Goal: Task Accomplishment & Management: Use online tool/utility

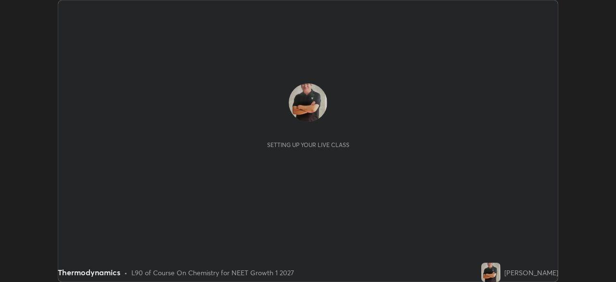
scroll to position [282, 615]
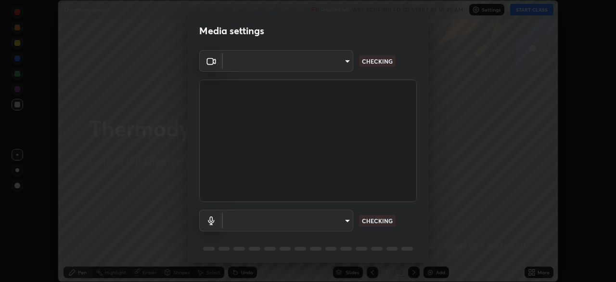
type input "1e49b53be58bf3658c32ba4c8e2538d2601885ca91182b01ba969948c87b8f29"
click at [346, 223] on body "Erase all Thermodynamics Recording WAS SCHEDULED TO START AT 10:45 AM Settings …" at bounding box center [308, 141] width 616 height 282
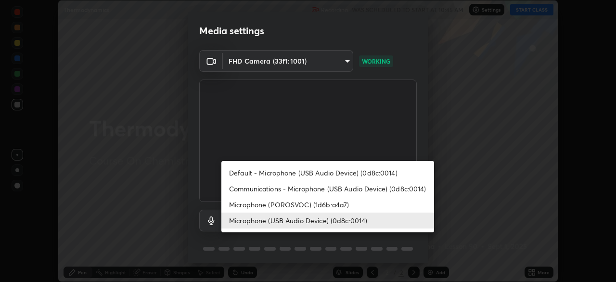
click at [315, 204] on li "Microphone (POROSVOC) (1d6b:a4a7)" at bounding box center [327, 204] width 213 height 16
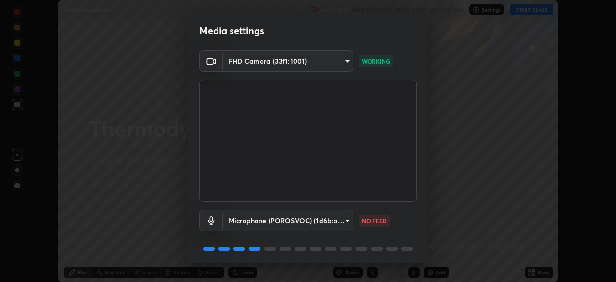
click at [318, 223] on body "Erase all Thermodynamics Recording WAS SCHEDULED TO START AT 10:45 AM Settings …" at bounding box center [308, 141] width 616 height 282
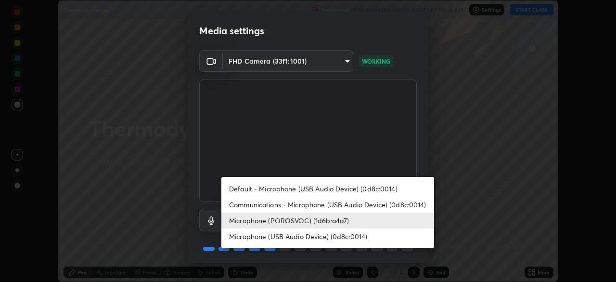
click at [330, 234] on li "Microphone (USB Audio Device) (0d8c:0014)" at bounding box center [327, 236] width 213 height 16
type input "c479ae5917e81ca6c629835639d3c14d73be07d1eae9ad26bfc29371bbaeb756"
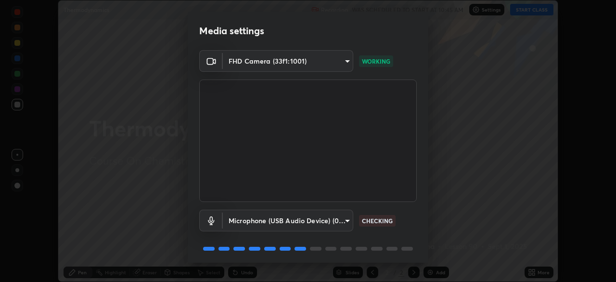
scroll to position [34, 0]
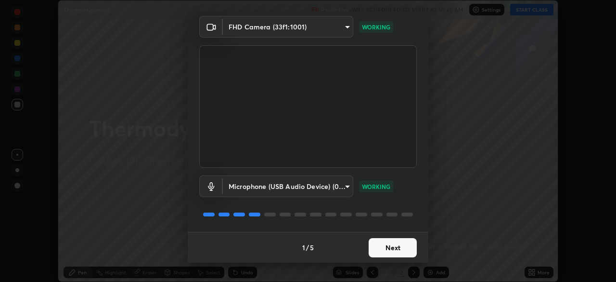
click at [392, 247] on button "Next" at bounding box center [393, 247] width 48 height 19
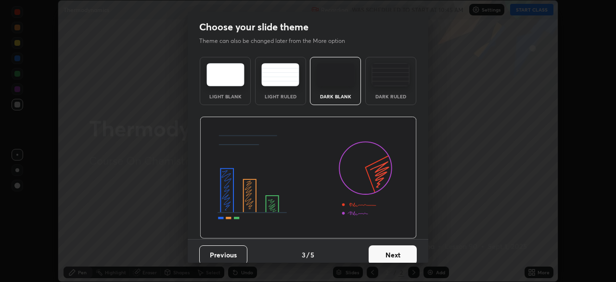
click at [395, 247] on button "Next" at bounding box center [393, 254] width 48 height 19
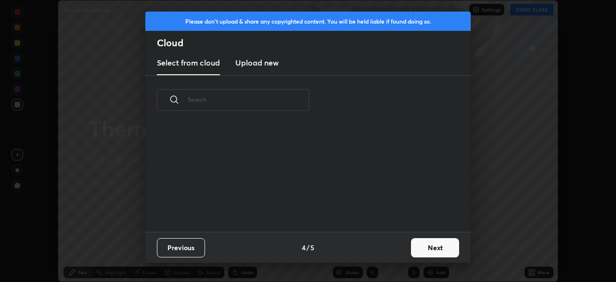
click at [428, 246] on button "Next" at bounding box center [435, 247] width 48 height 19
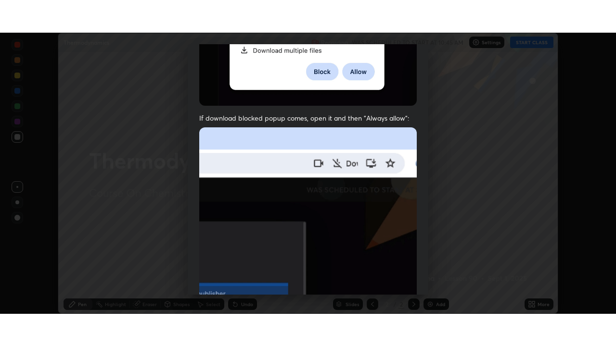
scroll to position [230, 0]
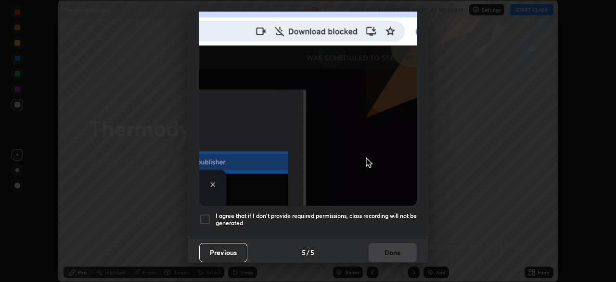
click at [206, 214] on div at bounding box center [205, 219] width 12 height 12
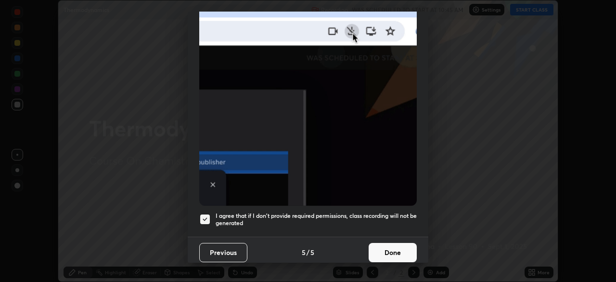
click at [403, 248] on button "Done" at bounding box center [393, 252] width 48 height 19
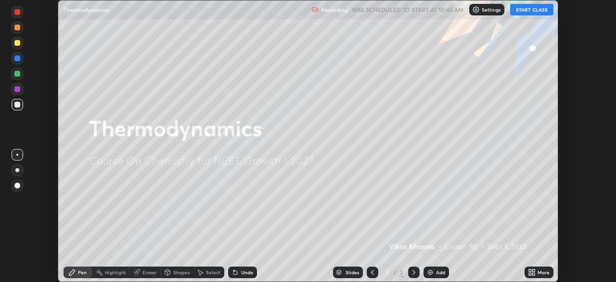
click at [533, 9] on button "START CLASS" at bounding box center [531, 10] width 43 height 12
click at [539, 273] on div "More" at bounding box center [544, 271] width 12 height 5
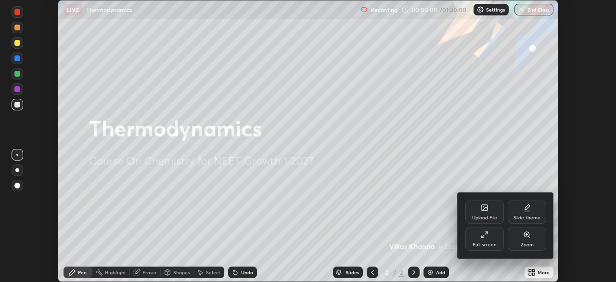
click at [486, 235] on icon at bounding box center [485, 234] width 8 height 8
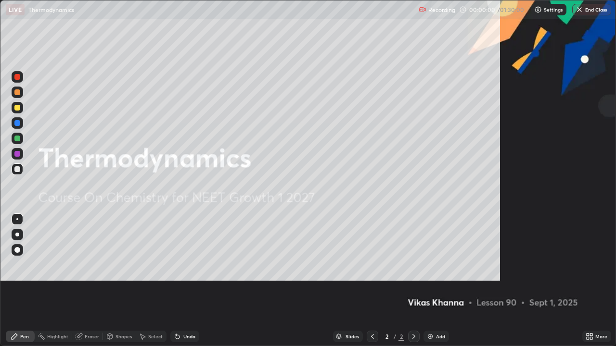
scroll to position [346, 616]
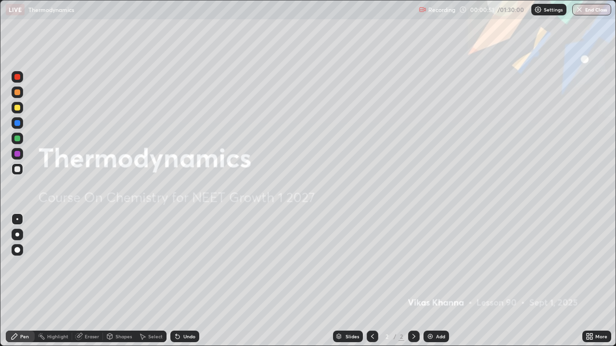
click at [436, 281] on div "Add" at bounding box center [440, 336] width 9 height 5
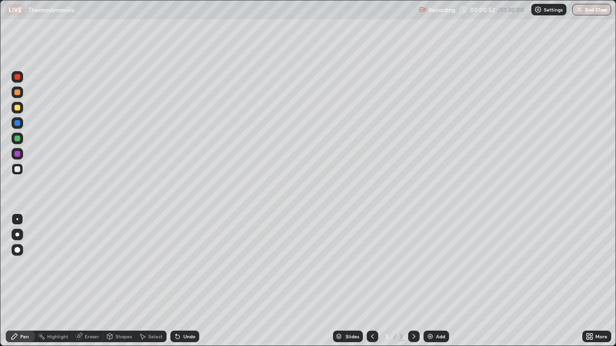
click at [117, 281] on div "Shapes" at bounding box center [123, 336] width 16 height 5
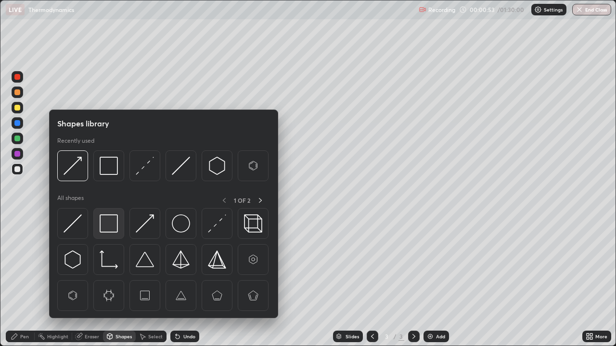
click at [114, 225] on img at bounding box center [109, 224] width 18 height 18
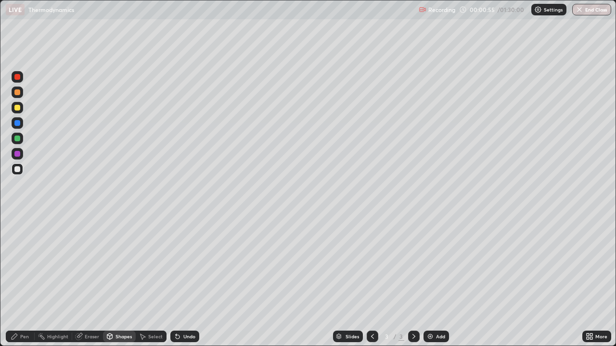
click at [24, 281] on div "Pen" at bounding box center [20, 337] width 29 height 12
click at [17, 252] on div at bounding box center [17, 250] width 6 height 6
click at [192, 281] on div "Undo" at bounding box center [184, 337] width 29 height 12
click at [183, 281] on div "Undo" at bounding box center [189, 336] width 12 height 5
click at [23, 281] on div "Pen" at bounding box center [24, 336] width 9 height 5
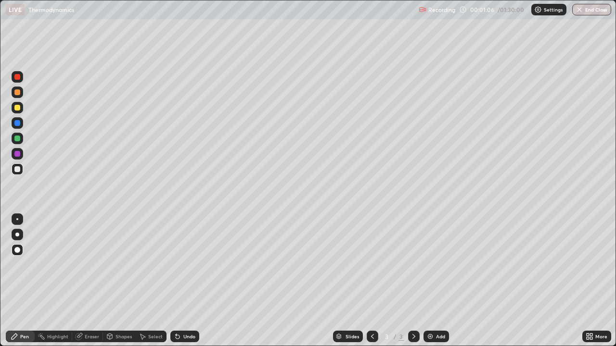
click at [17, 138] on div at bounding box center [17, 139] width 6 height 6
click at [438, 281] on div "Add" at bounding box center [436, 337] width 26 height 12
click at [182, 281] on div "Undo" at bounding box center [184, 337] width 29 height 12
click at [436, 281] on div "Add" at bounding box center [440, 336] width 9 height 5
click at [119, 281] on div "Shapes" at bounding box center [123, 336] width 16 height 5
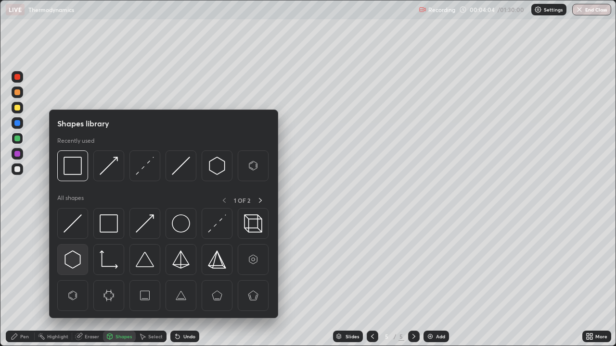
click at [76, 257] on img at bounding box center [73, 260] width 18 height 18
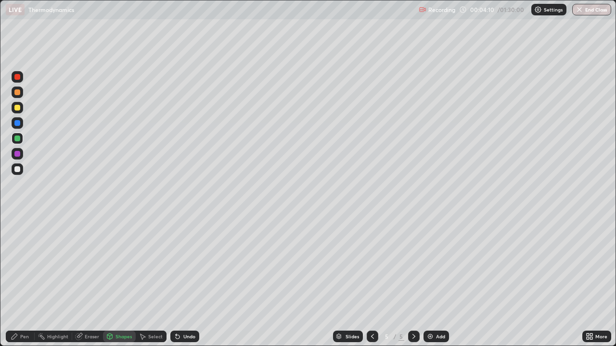
click at [187, 281] on div "Undo" at bounding box center [189, 336] width 12 height 5
click at [17, 108] on div at bounding box center [17, 108] width 6 height 6
click at [180, 281] on div "Undo" at bounding box center [184, 337] width 29 height 12
click at [28, 281] on div "Pen" at bounding box center [24, 336] width 9 height 5
click at [371, 281] on icon at bounding box center [373, 337] width 8 height 8
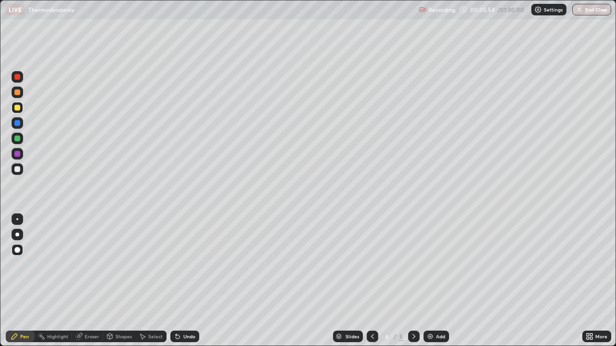
click at [414, 281] on icon at bounding box center [414, 337] width 8 height 8
click at [436, 281] on div "Add" at bounding box center [440, 336] width 9 height 5
click at [25, 281] on div "Pen" at bounding box center [20, 337] width 29 height 12
click at [431, 281] on img at bounding box center [430, 337] width 8 height 8
click at [437, 281] on div "Add" at bounding box center [440, 336] width 9 height 5
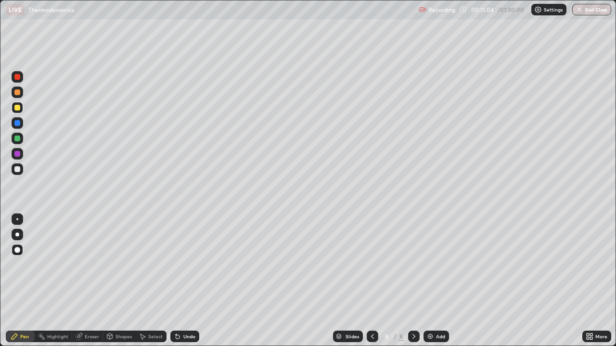
click at [119, 281] on div "Shapes" at bounding box center [123, 336] width 16 height 5
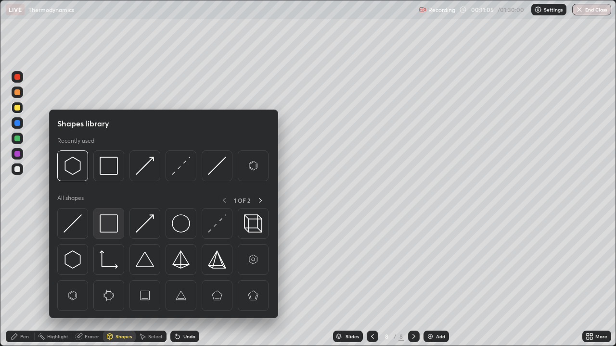
click at [114, 226] on img at bounding box center [109, 224] width 18 height 18
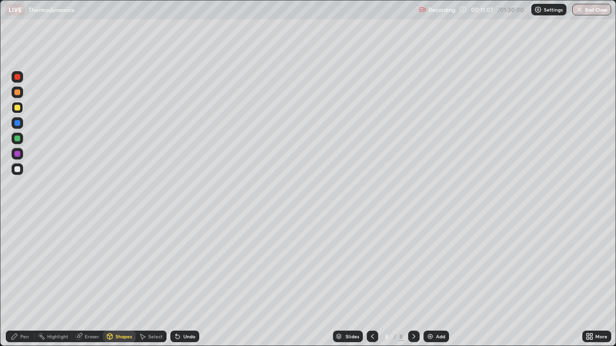
click at [18, 281] on div "Pen" at bounding box center [20, 337] width 29 height 12
click at [18, 108] on div at bounding box center [17, 108] width 6 height 6
click at [13, 126] on div at bounding box center [18, 123] width 12 height 12
click at [371, 281] on icon at bounding box center [373, 337] width 8 height 8
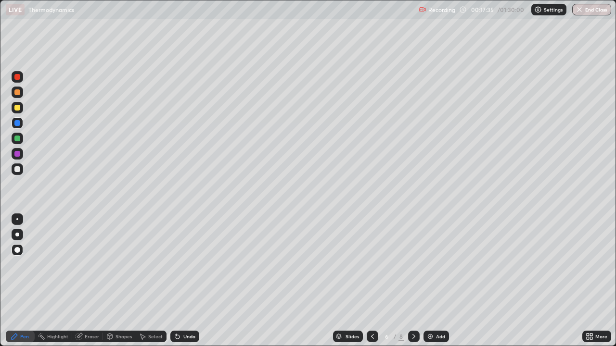
click at [371, 281] on icon at bounding box center [373, 337] width 8 height 8
click at [413, 281] on icon at bounding box center [414, 337] width 8 height 8
click at [412, 281] on icon at bounding box center [414, 337] width 8 height 8
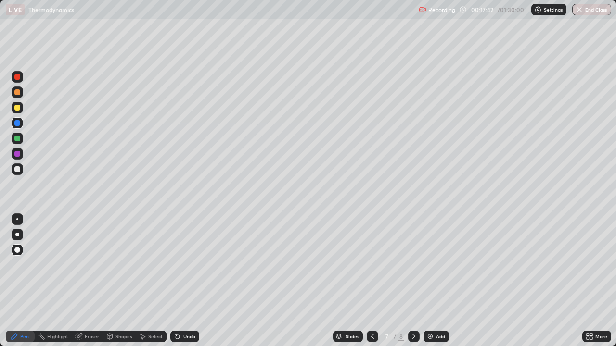
click at [413, 281] on icon at bounding box center [414, 337] width 8 height 8
click at [20, 150] on div at bounding box center [18, 154] width 12 height 12
click at [122, 281] on div "Shapes" at bounding box center [123, 336] width 16 height 5
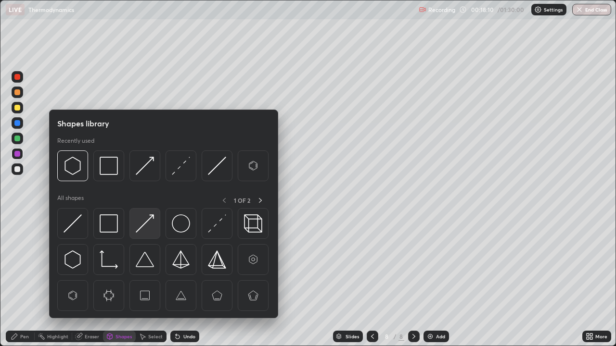
click at [144, 227] on img at bounding box center [145, 224] width 18 height 18
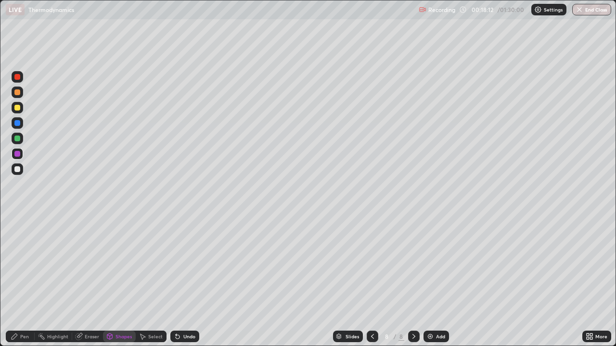
click at [26, 281] on div "Pen" at bounding box center [20, 337] width 29 height 12
click at [181, 281] on div "Undo" at bounding box center [184, 337] width 29 height 12
click at [118, 281] on div "Shapes" at bounding box center [123, 336] width 16 height 5
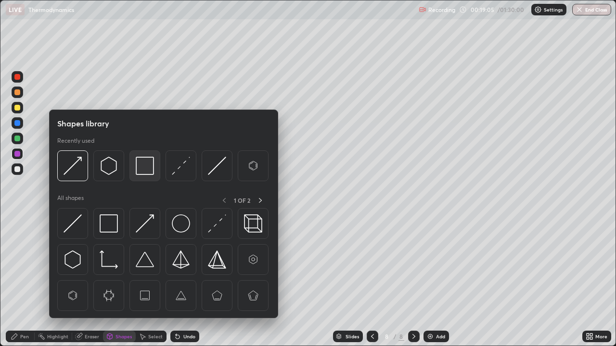
click at [143, 166] on img at bounding box center [145, 166] width 18 height 18
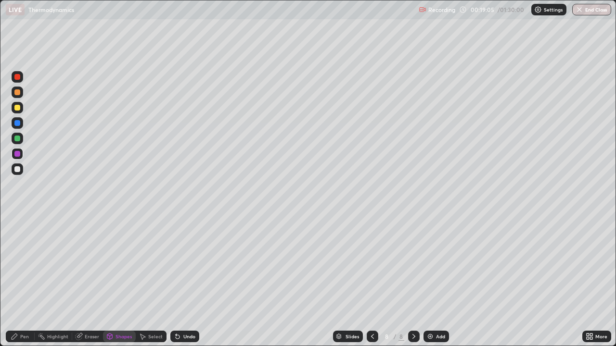
click at [20, 169] on div at bounding box center [17, 169] width 6 height 6
click at [16, 139] on div at bounding box center [17, 139] width 6 height 6
click at [437, 281] on div "Add" at bounding box center [440, 336] width 9 height 5
click at [117, 281] on div "Shapes" at bounding box center [123, 336] width 16 height 5
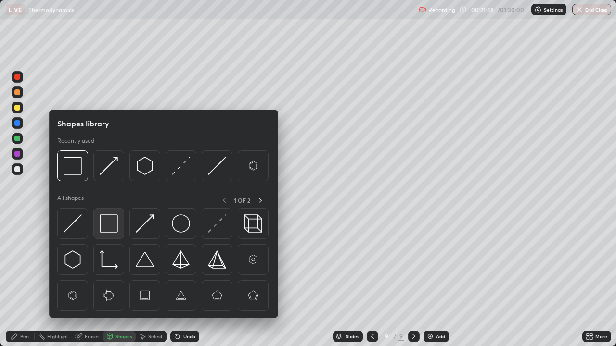
click at [111, 224] on img at bounding box center [109, 224] width 18 height 18
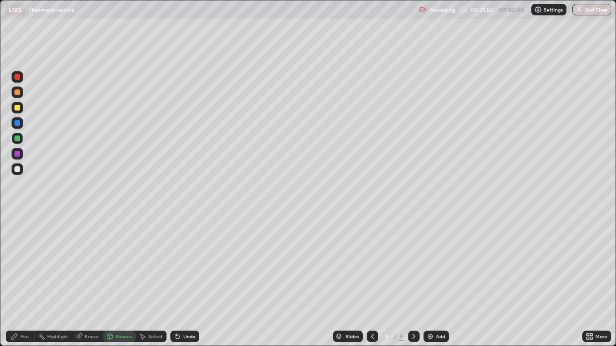
click at [19, 281] on div "Pen" at bounding box center [20, 337] width 29 height 12
click at [20, 108] on div at bounding box center [17, 108] width 6 height 6
click at [121, 281] on div "Shapes" at bounding box center [119, 337] width 33 height 12
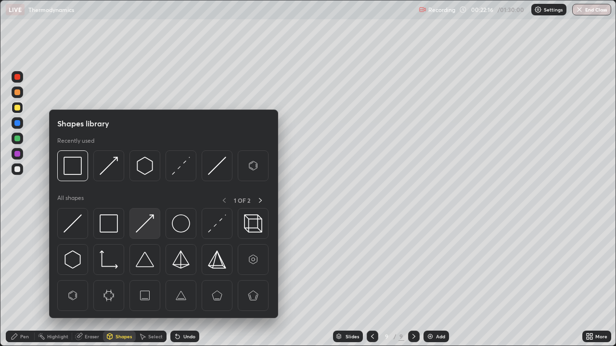
click at [147, 223] on img at bounding box center [145, 224] width 18 height 18
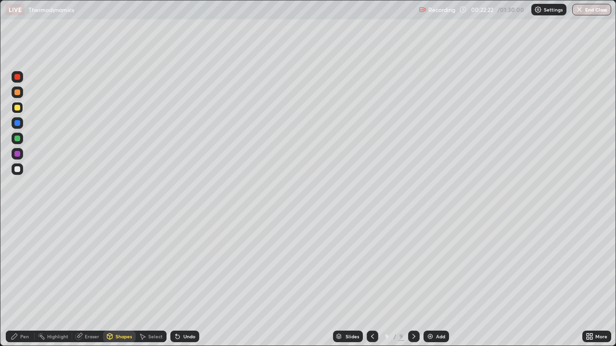
click at [118, 281] on div "Shapes" at bounding box center [123, 336] width 16 height 5
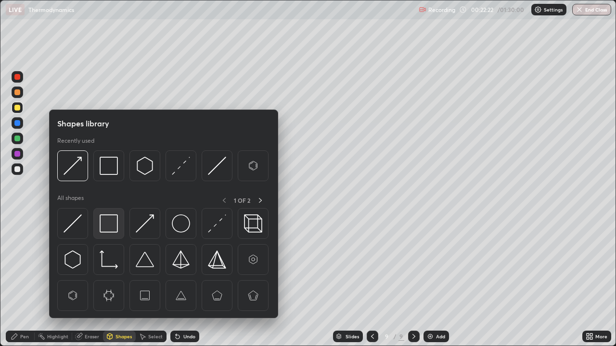
click at [113, 225] on img at bounding box center [109, 224] width 18 height 18
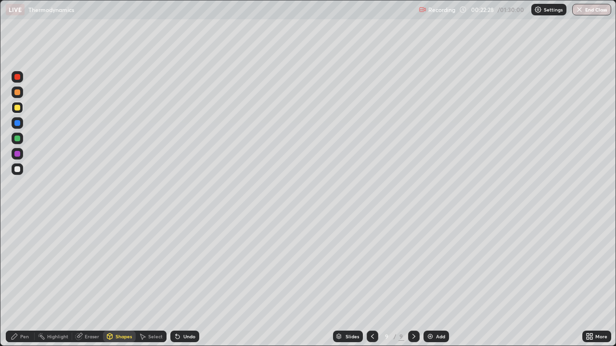
click at [19, 281] on div "Pen" at bounding box center [20, 337] width 29 height 12
click at [19, 154] on div at bounding box center [17, 154] width 6 height 6
click at [437, 281] on div "Add" at bounding box center [440, 336] width 9 height 5
click at [115, 281] on div "Shapes" at bounding box center [123, 336] width 16 height 5
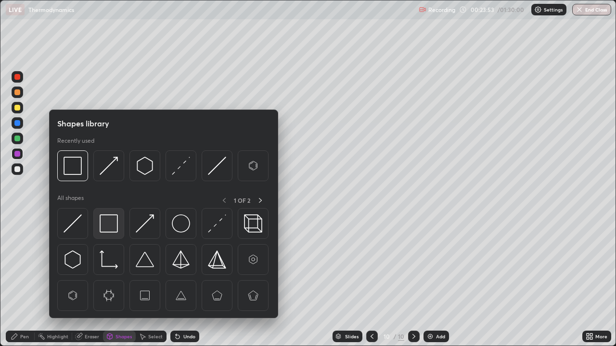
click at [105, 222] on img at bounding box center [109, 224] width 18 height 18
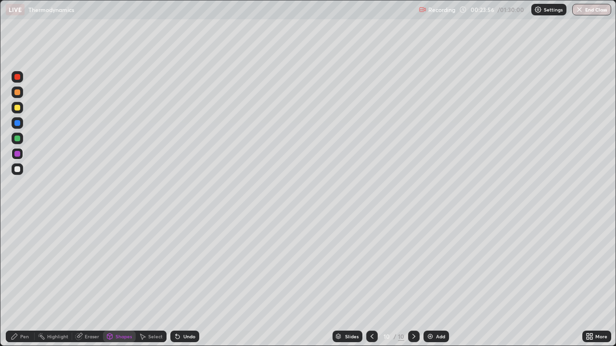
click at [28, 281] on div "Pen" at bounding box center [20, 337] width 29 height 12
click at [16, 106] on div at bounding box center [17, 108] width 6 height 6
click at [179, 281] on icon at bounding box center [178, 337] width 8 height 8
click at [184, 281] on div "Undo" at bounding box center [184, 337] width 29 height 12
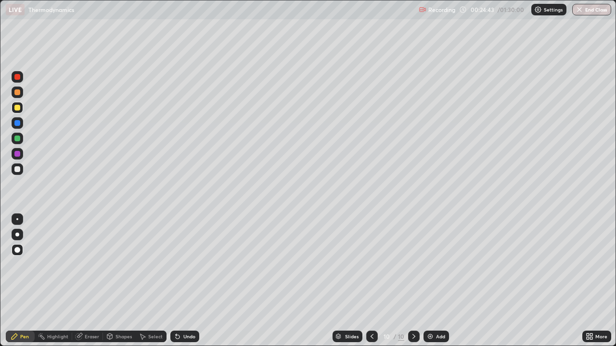
click at [19, 152] on div at bounding box center [17, 154] width 6 height 6
click at [436, 281] on div "Add" at bounding box center [440, 336] width 9 height 5
click at [14, 281] on div "Pen" at bounding box center [20, 337] width 29 height 12
click at [119, 281] on div "Shapes" at bounding box center [123, 336] width 16 height 5
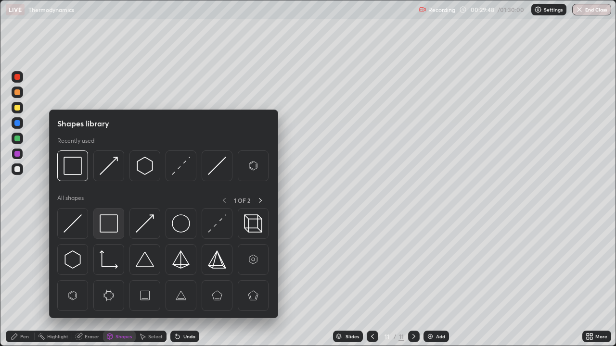
click at [107, 226] on img at bounding box center [109, 224] width 18 height 18
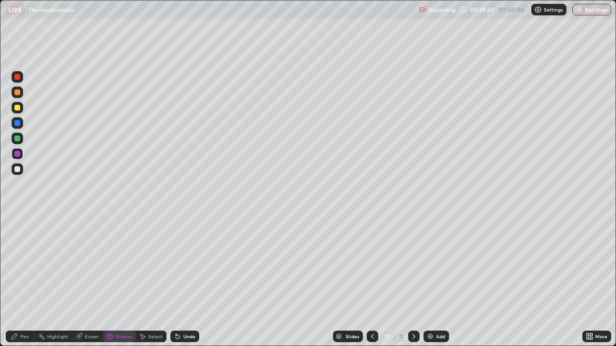
click at [90, 281] on div "Eraser" at bounding box center [92, 336] width 14 height 5
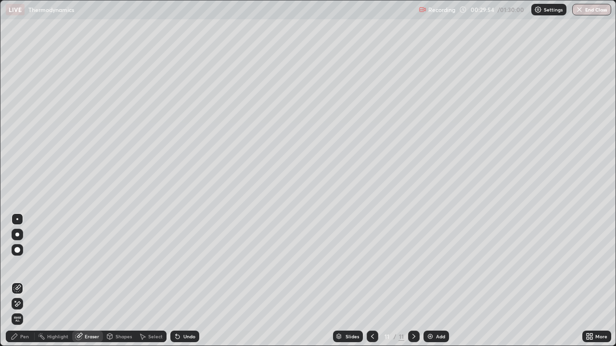
click at [23, 281] on div "Pen" at bounding box center [24, 336] width 9 height 5
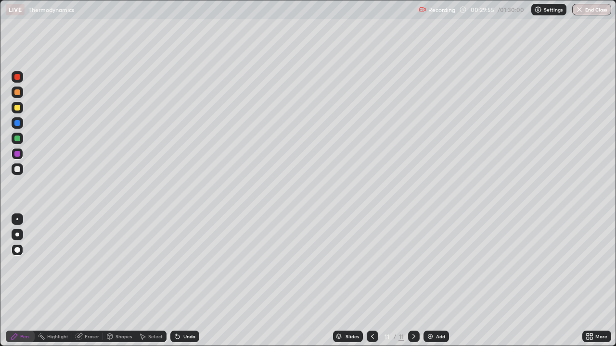
click at [16, 124] on div at bounding box center [17, 123] width 6 height 6
click at [115, 281] on div "Shapes" at bounding box center [123, 336] width 16 height 5
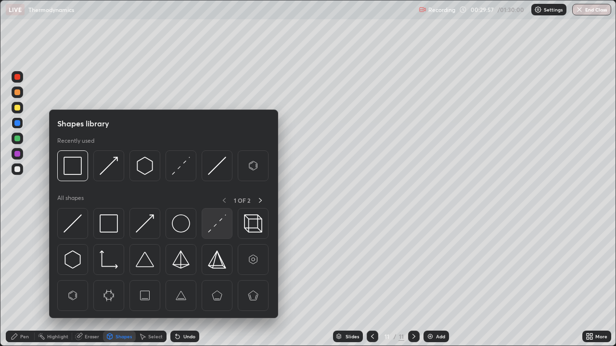
click at [217, 222] on img at bounding box center [217, 224] width 18 height 18
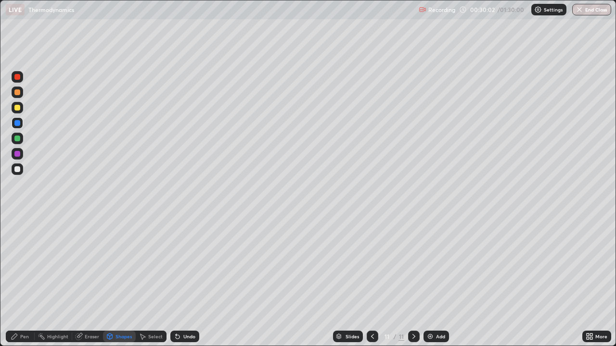
click at [21, 281] on div "Pen" at bounding box center [20, 337] width 29 height 12
click at [13, 107] on div at bounding box center [18, 108] width 12 height 12
click at [437, 281] on div "Add" at bounding box center [440, 336] width 9 height 5
click at [118, 281] on div "Shapes" at bounding box center [123, 336] width 16 height 5
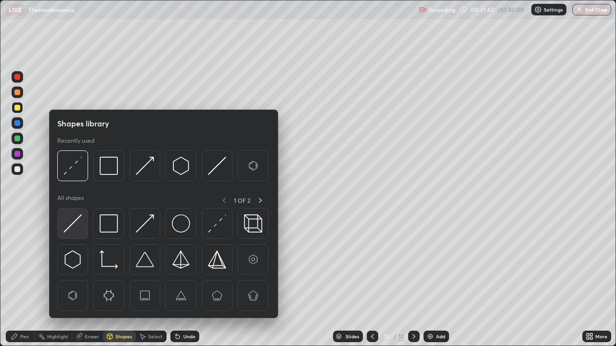
click at [72, 224] on img at bounding box center [73, 224] width 18 height 18
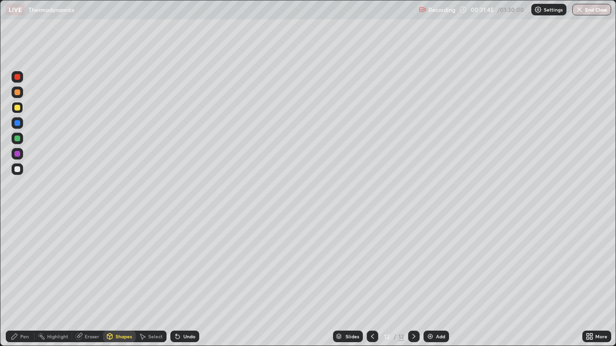
click at [119, 281] on div "Shapes" at bounding box center [123, 336] width 16 height 5
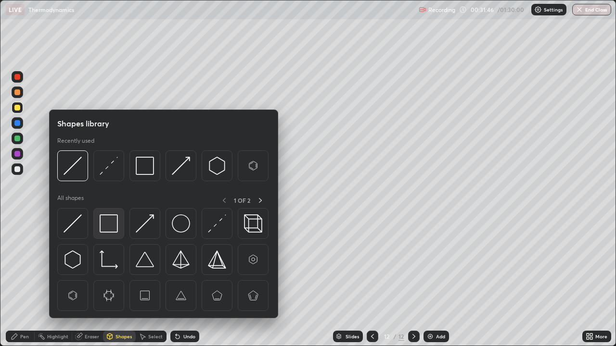
click at [110, 227] on img at bounding box center [109, 224] width 18 height 18
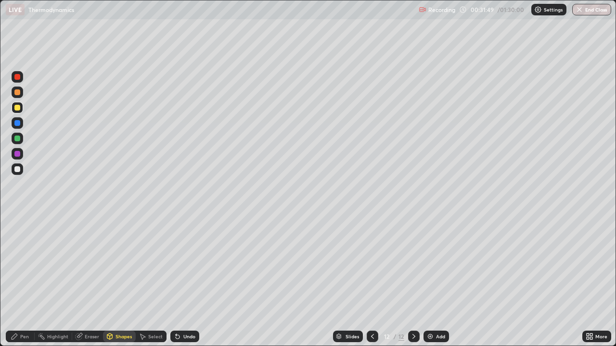
click at [117, 281] on div "Shapes" at bounding box center [123, 336] width 16 height 5
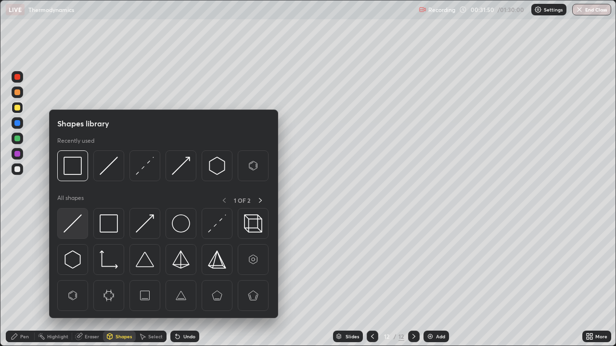
click at [77, 220] on img at bounding box center [73, 224] width 18 height 18
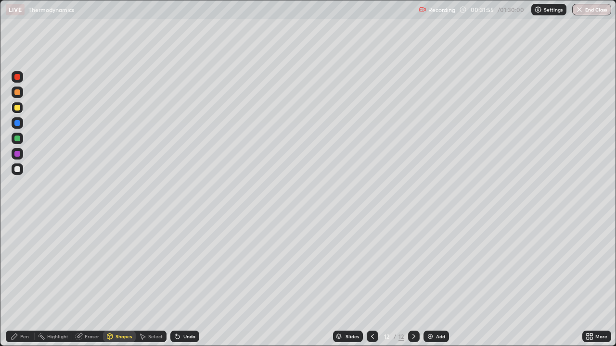
click at [185, 281] on div "Undo" at bounding box center [189, 336] width 12 height 5
click at [24, 281] on div "Pen" at bounding box center [24, 336] width 9 height 5
click at [18, 123] on div at bounding box center [17, 123] width 6 height 6
click at [18, 140] on div at bounding box center [17, 139] width 6 height 6
click at [183, 281] on div "Undo" at bounding box center [189, 336] width 12 height 5
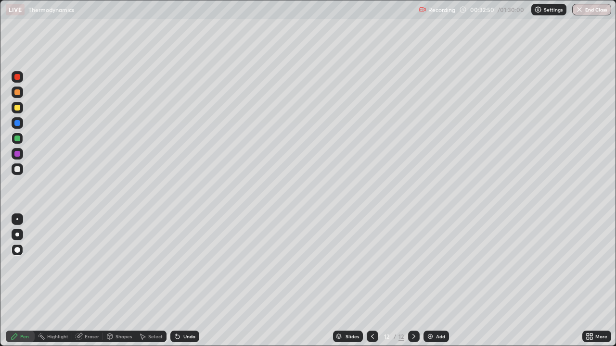
click at [123, 281] on div "Shapes" at bounding box center [123, 336] width 16 height 5
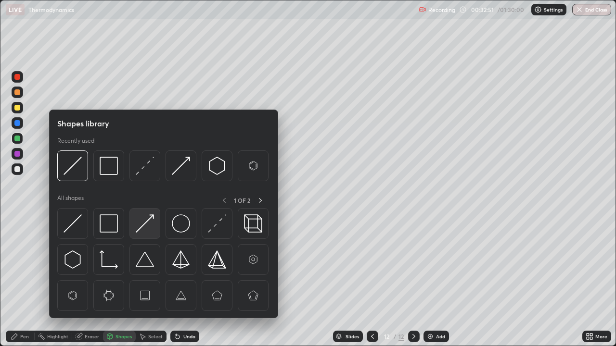
click at [143, 223] on img at bounding box center [145, 224] width 18 height 18
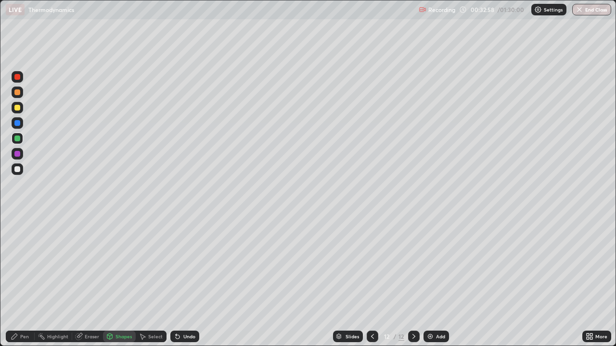
click at [28, 281] on div "Pen" at bounding box center [20, 337] width 29 height 12
click at [18, 154] on div at bounding box center [17, 154] width 6 height 6
click at [181, 281] on div "Undo" at bounding box center [184, 337] width 29 height 12
click at [15, 107] on div at bounding box center [17, 108] width 6 height 6
click at [185, 281] on div "Undo" at bounding box center [189, 336] width 12 height 5
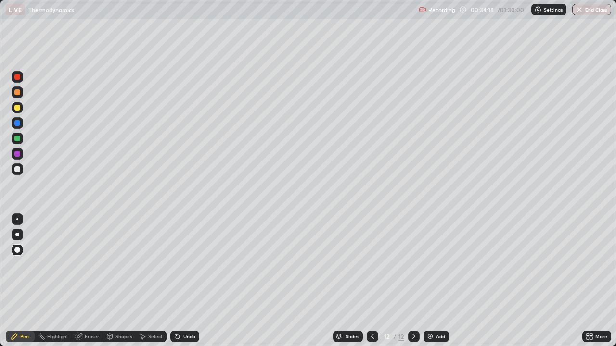
click at [433, 281] on img at bounding box center [430, 337] width 8 height 8
click at [117, 281] on div "Shapes" at bounding box center [123, 336] width 16 height 5
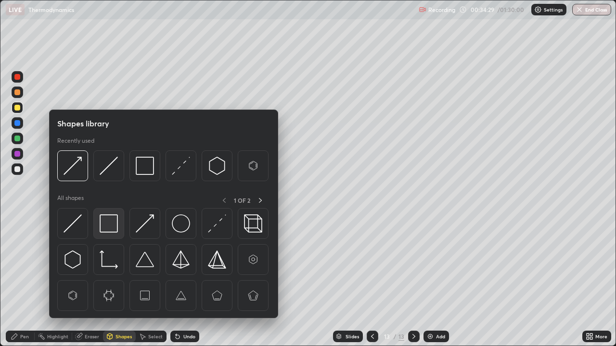
click at [111, 220] on img at bounding box center [109, 224] width 18 height 18
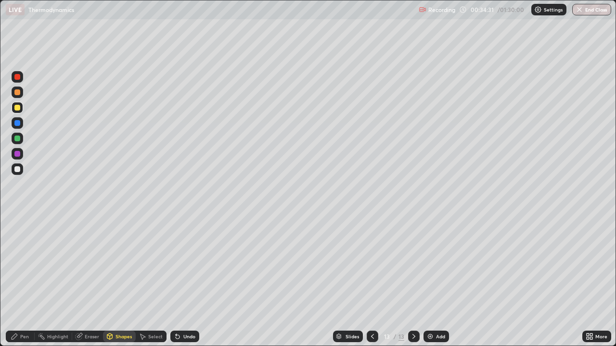
click at [117, 281] on div "Shapes" at bounding box center [123, 336] width 16 height 5
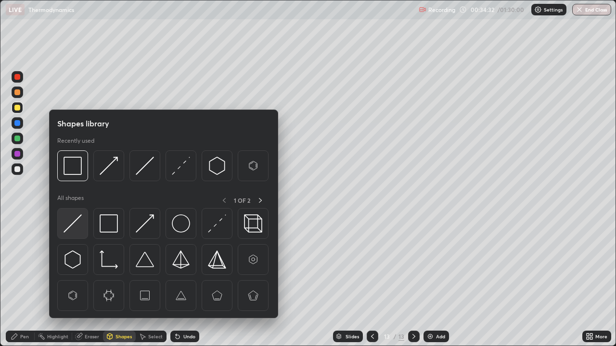
click at [80, 224] on img at bounding box center [73, 224] width 18 height 18
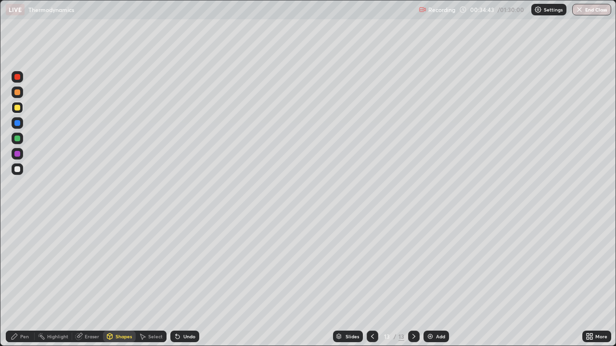
click at [19, 169] on div at bounding box center [17, 169] width 6 height 6
click at [185, 281] on div "Undo" at bounding box center [184, 337] width 29 height 12
click at [21, 281] on div "Pen" at bounding box center [24, 336] width 9 height 5
click at [116, 281] on div "Shapes" at bounding box center [123, 336] width 16 height 5
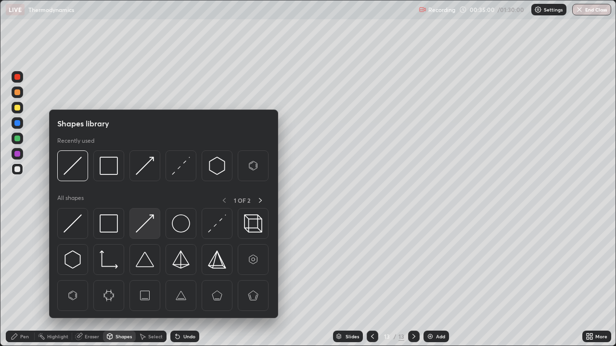
click at [150, 225] on img at bounding box center [145, 224] width 18 height 18
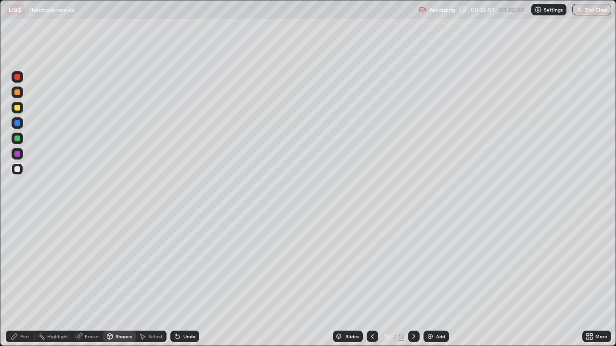
click at [18, 154] on div at bounding box center [17, 154] width 6 height 6
click at [19, 281] on div "Pen" at bounding box center [20, 337] width 29 height 12
click at [182, 281] on div "Undo" at bounding box center [184, 337] width 29 height 12
click at [181, 281] on div "Undo" at bounding box center [184, 337] width 29 height 12
click at [117, 281] on div "Shapes" at bounding box center [123, 336] width 16 height 5
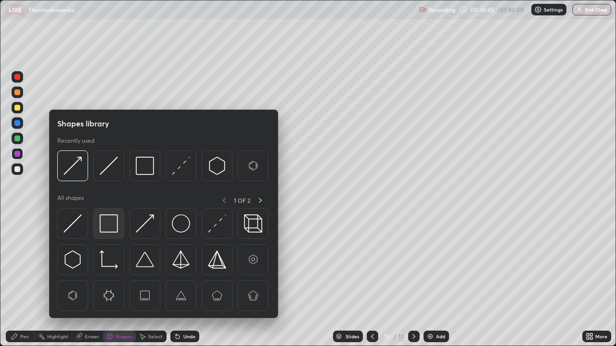
click at [109, 224] on img at bounding box center [109, 224] width 18 height 18
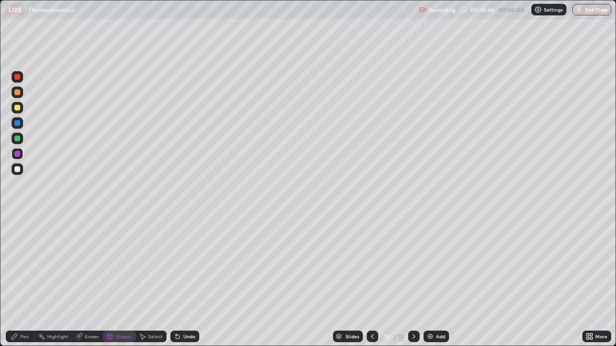
click at [19, 138] on div at bounding box center [17, 139] width 6 height 6
click at [23, 281] on div "Pen" at bounding box center [20, 337] width 29 height 12
click at [433, 281] on div "Add" at bounding box center [436, 337] width 26 height 12
click at [119, 281] on div "Shapes" at bounding box center [123, 336] width 16 height 5
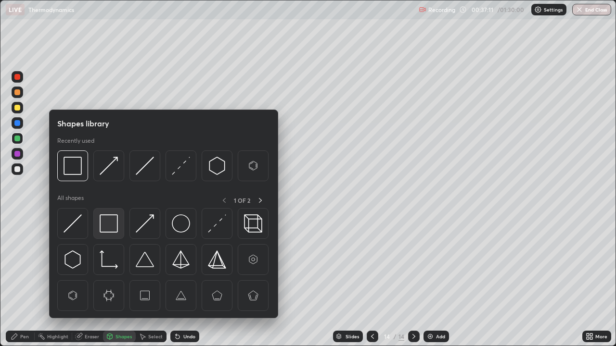
click at [110, 225] on img at bounding box center [109, 224] width 18 height 18
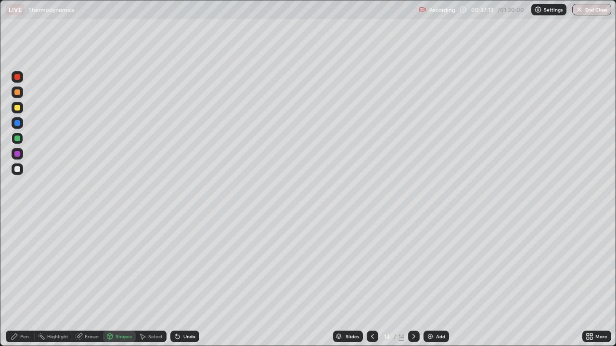
click at [20, 281] on div "Pen" at bounding box center [24, 336] width 9 height 5
click at [17, 124] on div at bounding box center [17, 123] width 6 height 6
click at [112, 281] on icon at bounding box center [110, 337] width 8 height 8
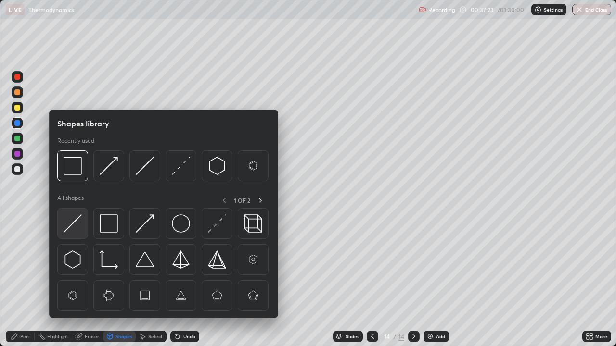
click at [74, 221] on img at bounding box center [73, 224] width 18 height 18
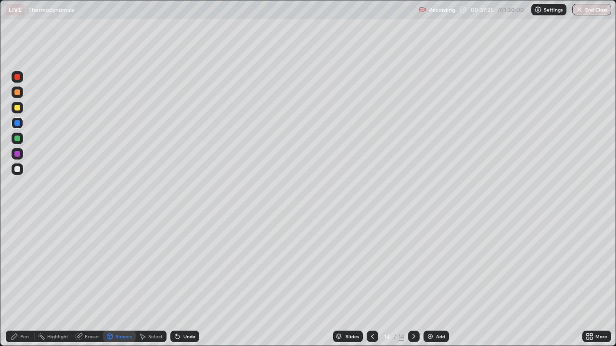
click at [117, 281] on div "Shapes" at bounding box center [123, 336] width 16 height 5
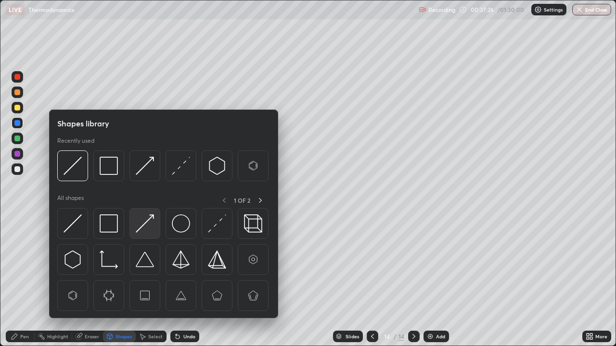
click at [147, 225] on img at bounding box center [145, 224] width 18 height 18
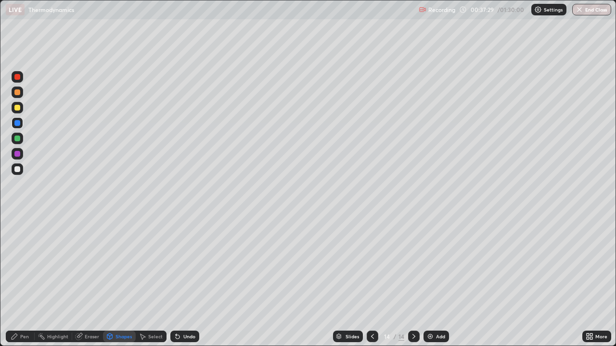
click at [26, 281] on div "Pen" at bounding box center [24, 336] width 9 height 5
click at [17, 153] on div at bounding box center [17, 154] width 6 height 6
click at [183, 281] on div "Undo" at bounding box center [189, 336] width 12 height 5
click at [183, 281] on div "Undo" at bounding box center [184, 337] width 29 height 12
click at [437, 281] on div "Add" at bounding box center [440, 336] width 9 height 5
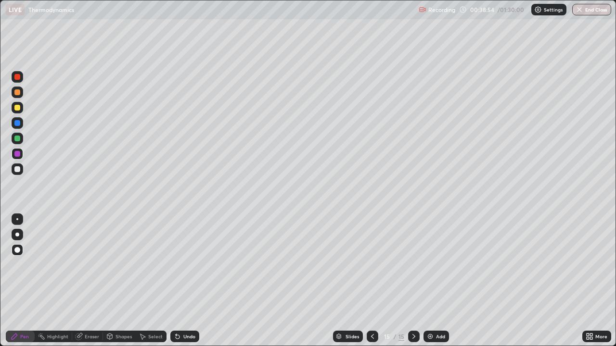
click at [19, 138] on div at bounding box center [17, 139] width 6 height 6
click at [432, 281] on img at bounding box center [430, 337] width 8 height 8
click at [181, 281] on div "Undo" at bounding box center [184, 337] width 29 height 12
click at [119, 281] on div "Shapes" at bounding box center [123, 336] width 16 height 5
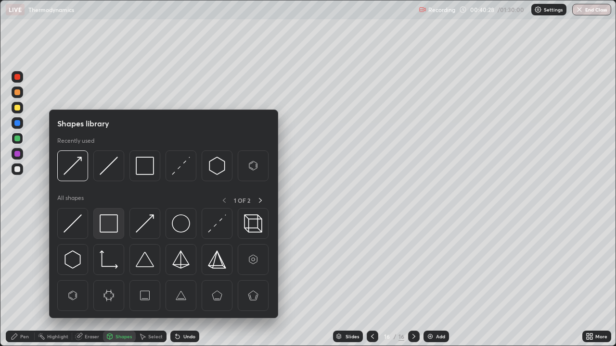
click at [113, 225] on img at bounding box center [109, 224] width 18 height 18
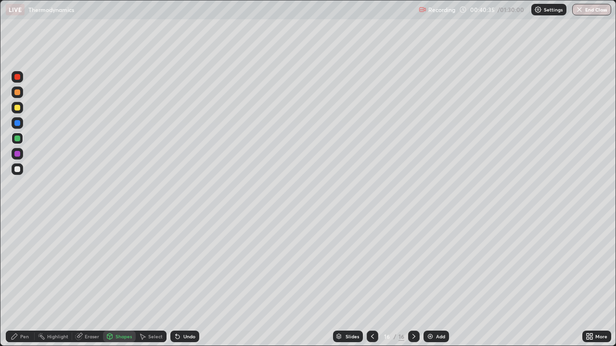
click at [19, 281] on div "Pen" at bounding box center [20, 337] width 29 height 12
click at [436, 281] on div "Add" at bounding box center [440, 336] width 9 height 5
click at [120, 281] on div "Shapes" at bounding box center [123, 336] width 16 height 5
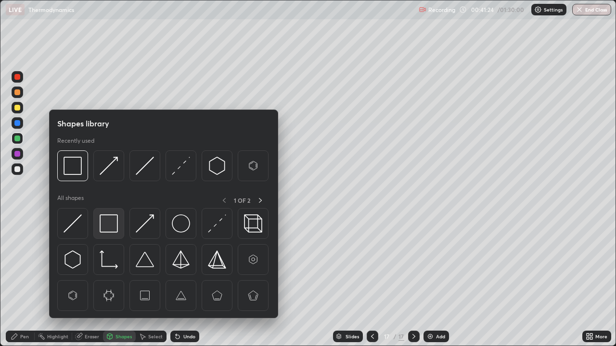
click at [110, 221] on img at bounding box center [109, 224] width 18 height 18
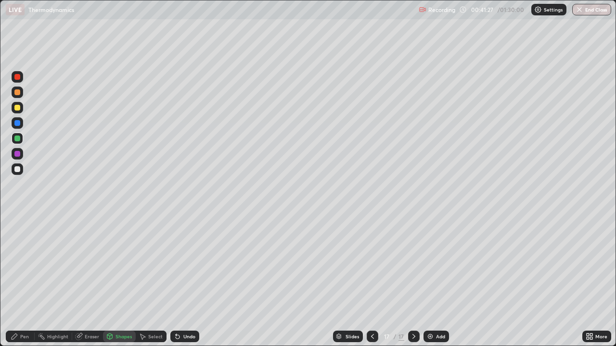
click at [13, 281] on div "Pen" at bounding box center [20, 337] width 29 height 12
click at [18, 108] on div at bounding box center [17, 108] width 6 height 6
click at [120, 281] on div "Shapes" at bounding box center [123, 336] width 16 height 5
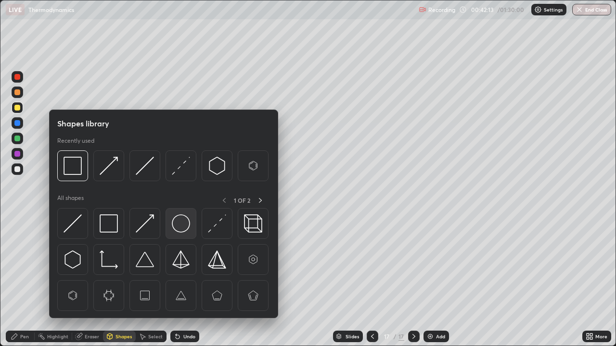
click at [183, 222] on img at bounding box center [181, 224] width 18 height 18
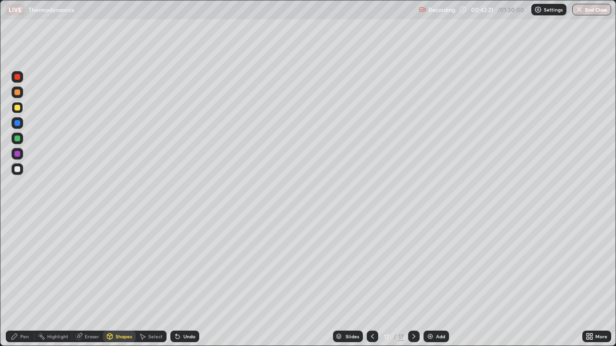
click at [190, 281] on div "Undo" at bounding box center [189, 336] width 12 height 5
click at [118, 281] on div "Shapes" at bounding box center [123, 336] width 16 height 5
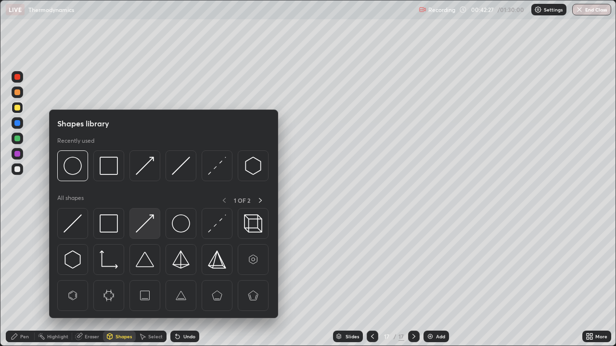
click at [151, 223] on img at bounding box center [145, 224] width 18 height 18
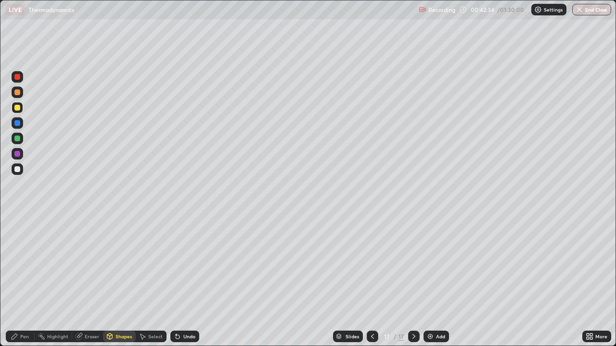
click at [16, 153] on div at bounding box center [17, 154] width 6 height 6
click at [440, 281] on div "Add" at bounding box center [440, 336] width 9 height 5
click at [18, 281] on div "Pen" at bounding box center [20, 337] width 29 height 12
click at [372, 281] on icon at bounding box center [372, 336] width 3 height 5
click at [183, 281] on div "Undo" at bounding box center [189, 336] width 12 height 5
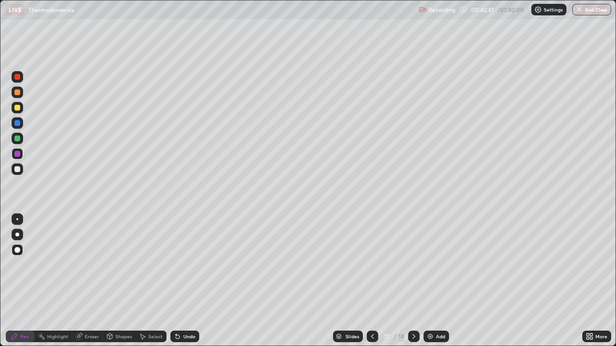
click at [21, 107] on div at bounding box center [18, 108] width 12 height 12
click at [19, 122] on div at bounding box center [17, 123] width 6 height 6
click at [190, 281] on div "Undo" at bounding box center [189, 336] width 12 height 5
click at [122, 281] on div "Shapes" at bounding box center [123, 336] width 16 height 5
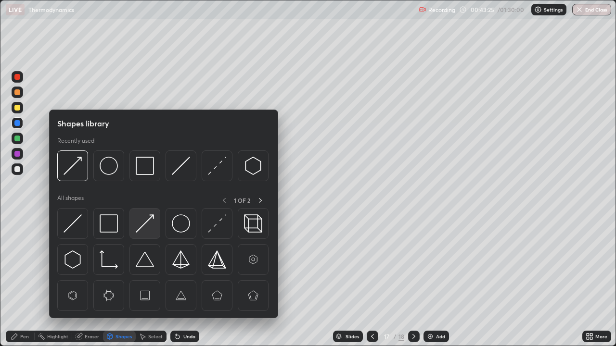
click at [146, 228] on img at bounding box center [145, 224] width 18 height 18
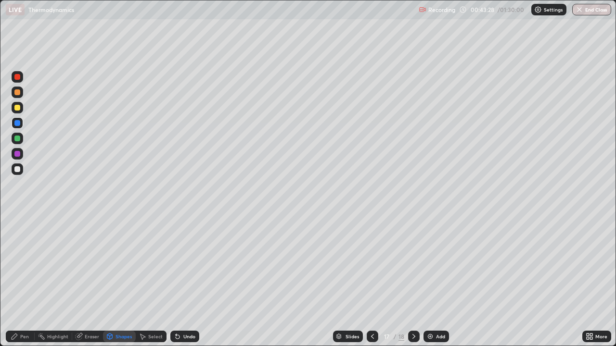
click at [22, 281] on div "Pen" at bounding box center [20, 337] width 29 height 12
click at [18, 168] on div at bounding box center [17, 169] width 6 height 6
click at [120, 281] on div "Shapes" at bounding box center [123, 336] width 16 height 5
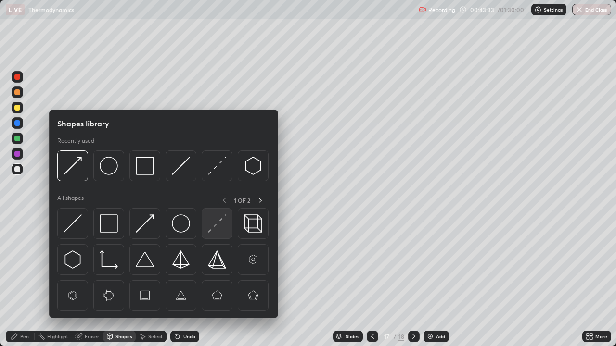
click at [218, 223] on img at bounding box center [217, 224] width 18 height 18
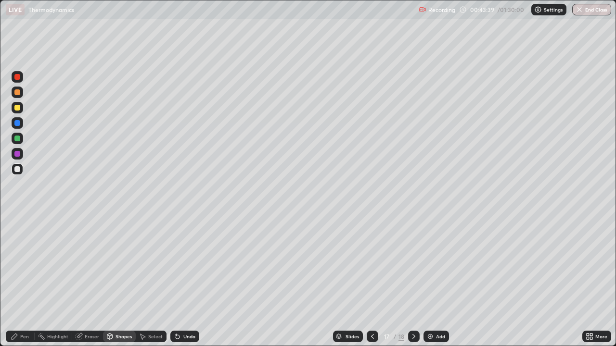
click at [14, 281] on icon at bounding box center [15, 337] width 6 height 6
click at [411, 281] on icon at bounding box center [414, 337] width 8 height 8
click at [371, 281] on icon at bounding box center [373, 337] width 8 height 8
click at [413, 281] on icon at bounding box center [414, 337] width 8 height 8
click at [439, 281] on div "Add" at bounding box center [440, 336] width 9 height 5
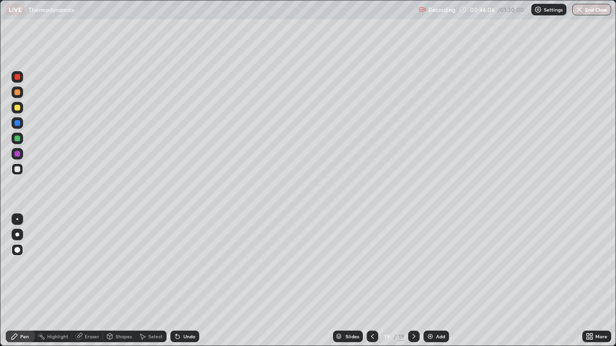
click at [187, 281] on div "Undo" at bounding box center [189, 336] width 12 height 5
click at [121, 281] on div "Shapes" at bounding box center [123, 336] width 16 height 5
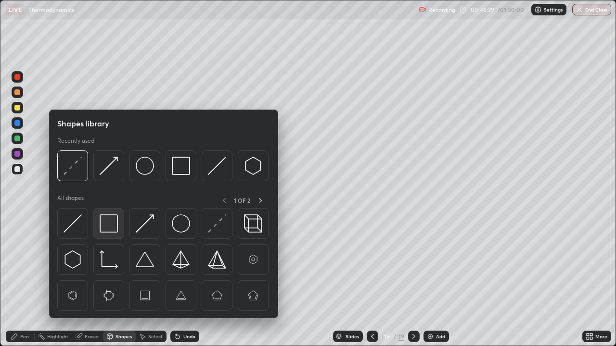
click at [116, 228] on img at bounding box center [109, 224] width 18 height 18
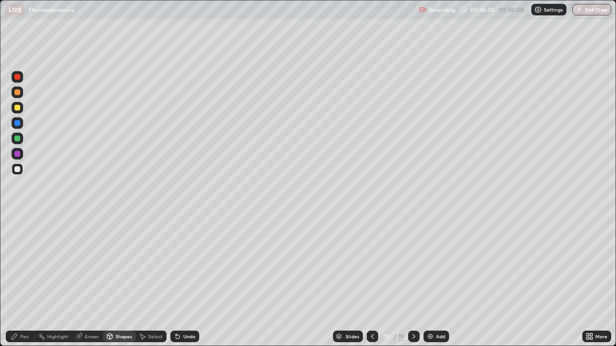
click at [16, 152] on div at bounding box center [17, 154] width 6 height 6
click at [16, 281] on icon at bounding box center [15, 337] width 8 height 8
click at [18, 139] on div at bounding box center [17, 139] width 6 height 6
click at [372, 281] on icon at bounding box center [373, 337] width 8 height 8
click at [371, 281] on icon at bounding box center [373, 337] width 8 height 8
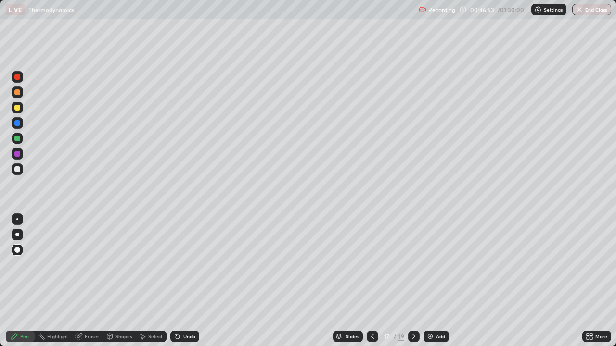
click at [371, 281] on icon at bounding box center [373, 337] width 8 height 8
click at [18, 107] on div at bounding box center [17, 108] width 6 height 6
click at [118, 281] on div "Shapes" at bounding box center [123, 336] width 16 height 5
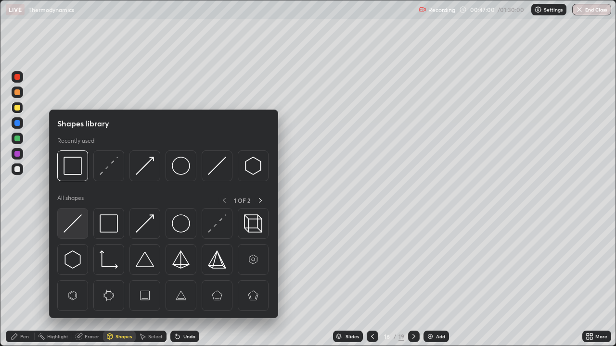
click at [77, 226] on img at bounding box center [73, 224] width 18 height 18
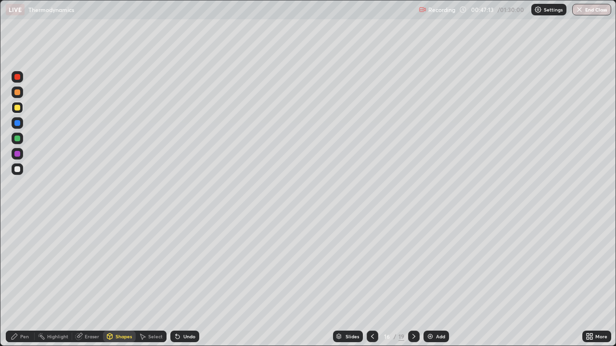
click at [413, 281] on icon at bounding box center [414, 337] width 8 height 8
click at [414, 281] on icon at bounding box center [414, 337] width 8 height 8
click at [413, 281] on icon at bounding box center [414, 337] width 8 height 8
click at [18, 281] on icon at bounding box center [15, 337] width 8 height 8
click at [121, 281] on div "Shapes" at bounding box center [123, 336] width 16 height 5
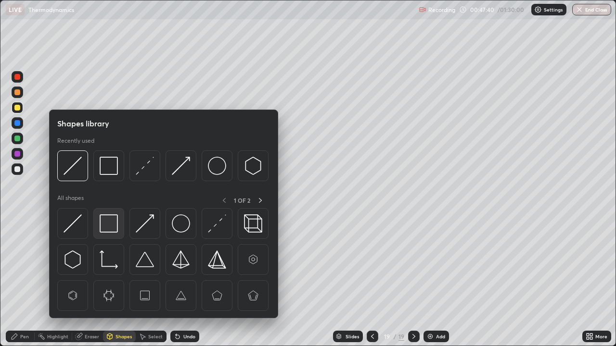
click at [110, 224] on img at bounding box center [109, 224] width 18 height 18
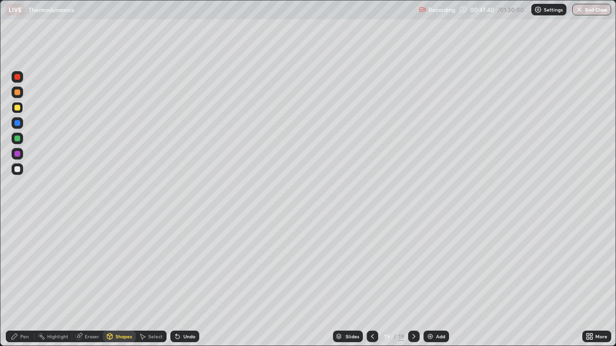
click at [18, 139] on div at bounding box center [17, 139] width 6 height 6
click at [18, 90] on div at bounding box center [17, 93] width 6 height 6
click at [442, 281] on div "Add" at bounding box center [440, 336] width 9 height 5
click at [123, 281] on div "Shapes" at bounding box center [119, 337] width 33 height 12
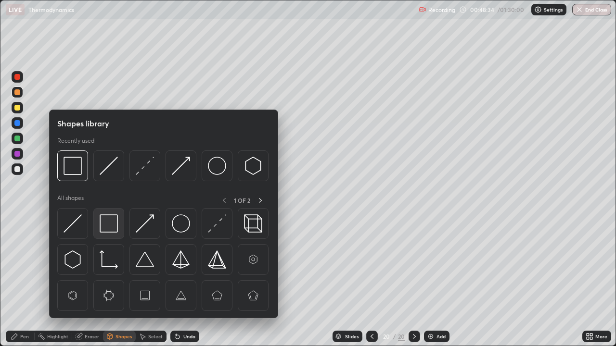
click at [110, 227] on img at bounding box center [109, 224] width 18 height 18
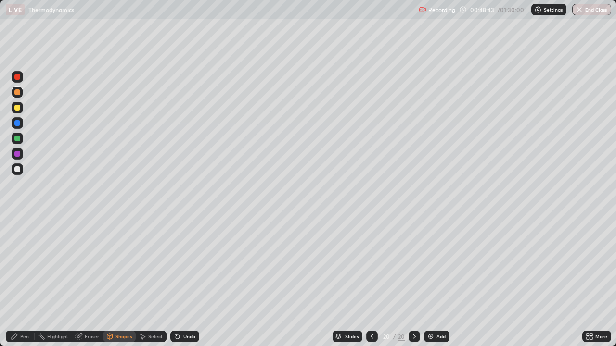
click at [24, 281] on div "Pen" at bounding box center [24, 336] width 9 height 5
click at [18, 140] on div at bounding box center [17, 139] width 6 height 6
click at [16, 123] on div at bounding box center [17, 123] width 6 height 6
click at [16, 153] on div at bounding box center [17, 154] width 6 height 6
click at [20, 152] on div at bounding box center [18, 154] width 12 height 12
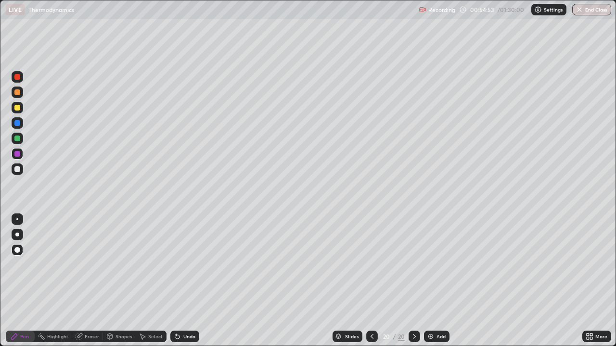
click at [18, 138] on div at bounding box center [17, 139] width 6 height 6
click at [179, 281] on icon at bounding box center [178, 337] width 8 height 8
click at [436, 281] on div "Add" at bounding box center [440, 336] width 9 height 5
click at [120, 281] on div "Shapes" at bounding box center [123, 336] width 16 height 5
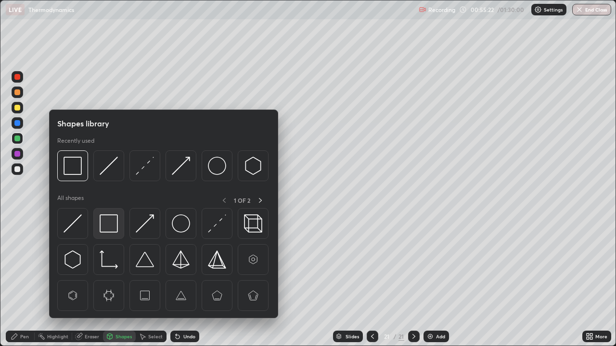
click at [113, 224] on img at bounding box center [109, 224] width 18 height 18
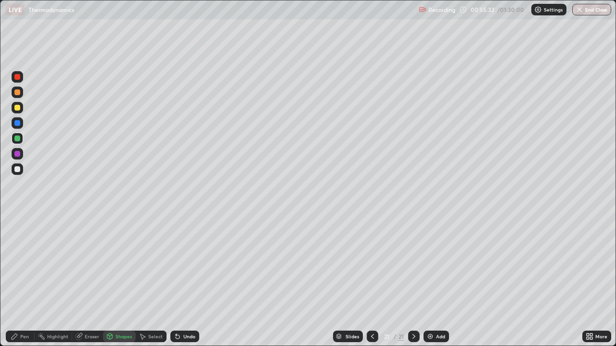
click at [22, 281] on div "Pen" at bounding box center [20, 337] width 29 height 12
click at [18, 123] on div at bounding box center [17, 123] width 6 height 6
click at [14, 107] on div at bounding box center [17, 108] width 6 height 6
click at [371, 281] on icon at bounding box center [373, 337] width 8 height 8
click at [192, 281] on div "Undo" at bounding box center [189, 336] width 12 height 5
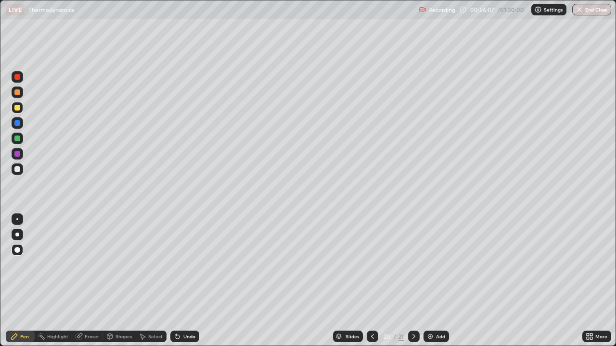
click at [412, 281] on icon at bounding box center [413, 336] width 3 height 5
click at [371, 281] on icon at bounding box center [373, 337] width 8 height 8
click at [370, 281] on icon at bounding box center [373, 337] width 8 height 8
click at [371, 281] on icon at bounding box center [373, 337] width 8 height 8
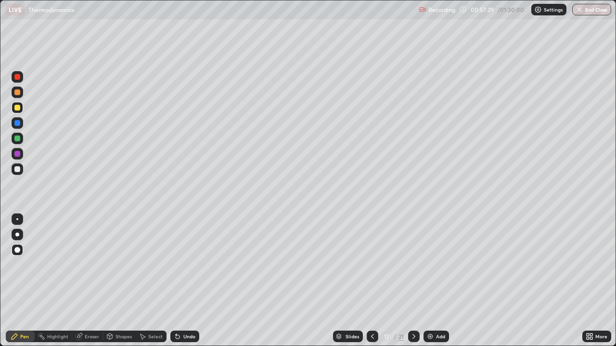
click at [371, 281] on icon at bounding box center [373, 337] width 8 height 8
click at [367, 281] on div at bounding box center [373, 337] width 12 height 12
click at [371, 281] on icon at bounding box center [373, 337] width 8 height 8
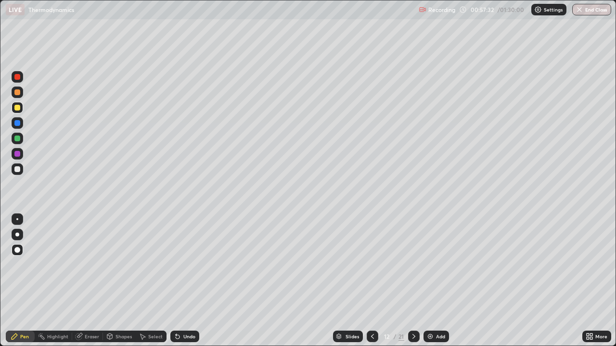
click at [370, 281] on icon at bounding box center [373, 337] width 8 height 8
click at [371, 281] on icon at bounding box center [372, 336] width 3 height 5
click at [368, 281] on div at bounding box center [373, 337] width 12 height 12
click at [413, 281] on icon at bounding box center [414, 337] width 8 height 8
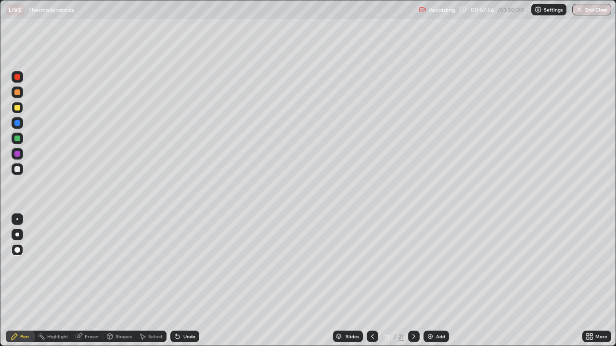
click at [371, 281] on icon at bounding box center [373, 337] width 8 height 8
click at [369, 281] on icon at bounding box center [373, 337] width 8 height 8
click at [414, 281] on icon at bounding box center [414, 337] width 8 height 8
click at [413, 281] on icon at bounding box center [414, 337] width 8 height 8
click at [415, 281] on div at bounding box center [414, 336] width 12 height 19
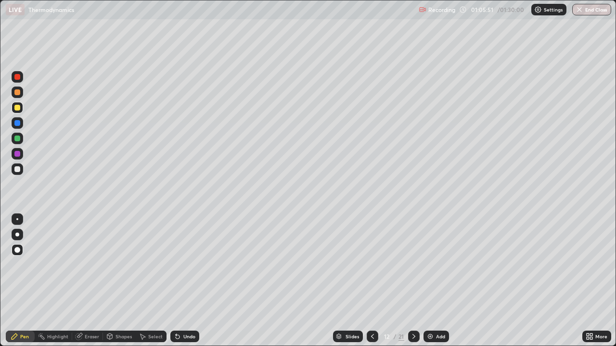
click at [413, 281] on icon at bounding box center [414, 337] width 8 height 8
click at [409, 281] on div at bounding box center [414, 337] width 12 height 12
click at [413, 281] on icon at bounding box center [414, 337] width 8 height 8
click at [433, 281] on img at bounding box center [430, 337] width 8 height 8
click at [16, 281] on icon at bounding box center [15, 337] width 8 height 8
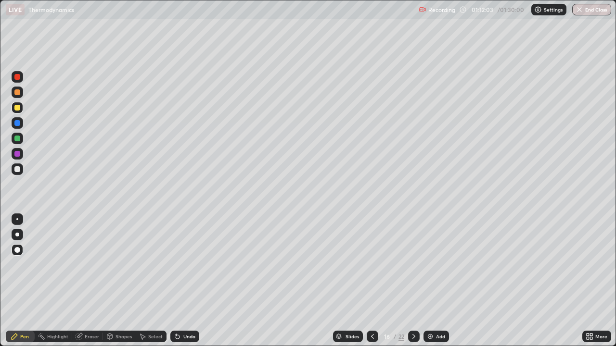
click at [181, 281] on div "Undo" at bounding box center [184, 337] width 29 height 12
click at [178, 281] on icon at bounding box center [178, 337] width 8 height 8
click at [185, 281] on div "Undo" at bounding box center [189, 336] width 12 height 5
click at [186, 281] on div "Undo" at bounding box center [189, 336] width 12 height 5
click at [185, 281] on div "Undo" at bounding box center [189, 336] width 12 height 5
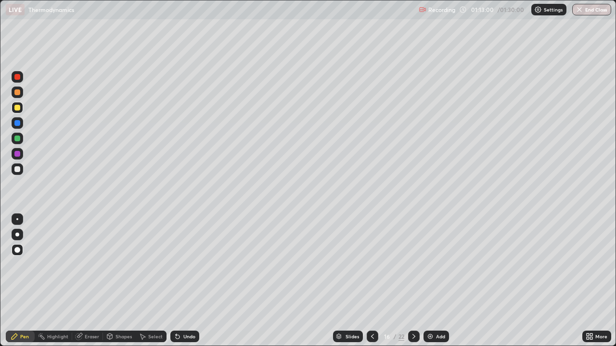
click at [120, 281] on div "Shapes" at bounding box center [123, 336] width 16 height 5
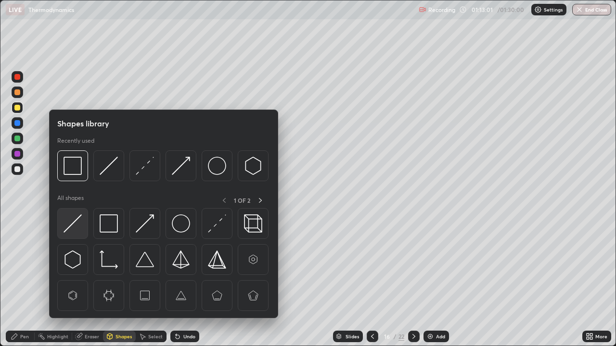
click at [76, 224] on img at bounding box center [73, 224] width 18 height 18
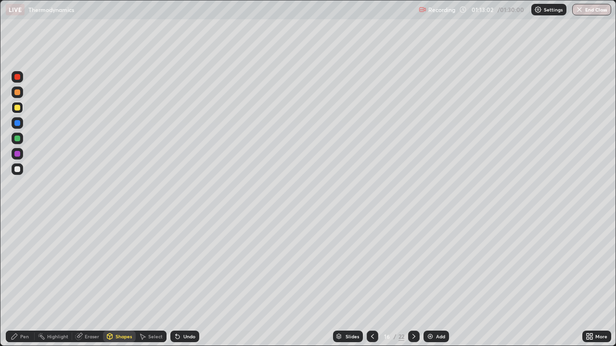
click at [18, 170] on div at bounding box center [17, 169] width 6 height 6
click at [21, 281] on div "Pen" at bounding box center [24, 336] width 9 height 5
click at [19, 109] on div at bounding box center [17, 108] width 6 height 6
click at [17, 125] on div at bounding box center [17, 123] width 6 height 6
click at [410, 281] on div at bounding box center [414, 337] width 12 height 12
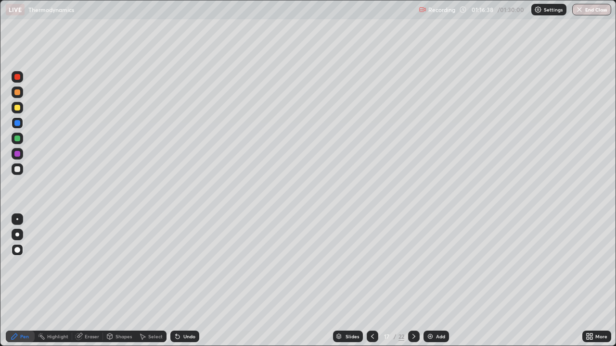
click at [371, 281] on icon at bounding box center [373, 337] width 8 height 8
click at [412, 281] on icon at bounding box center [413, 336] width 3 height 5
click at [371, 281] on icon at bounding box center [372, 336] width 3 height 5
click at [413, 281] on icon at bounding box center [414, 337] width 8 height 8
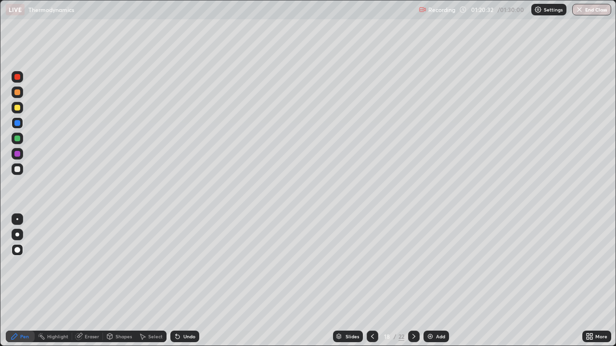
click at [412, 281] on icon at bounding box center [414, 337] width 8 height 8
click at [413, 281] on icon at bounding box center [414, 337] width 8 height 8
click at [409, 281] on div at bounding box center [414, 336] width 12 height 19
click at [374, 281] on div at bounding box center [373, 337] width 12 height 12
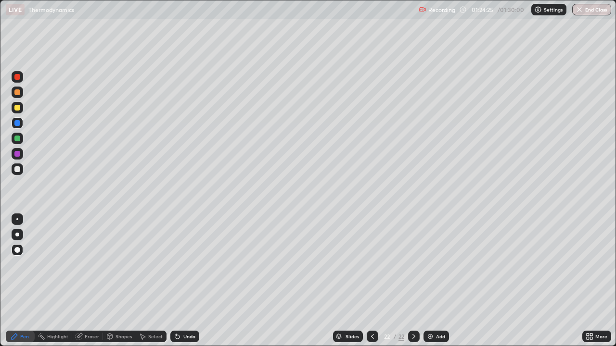
click at [374, 281] on div at bounding box center [373, 337] width 12 height 12
click at [413, 281] on icon at bounding box center [414, 337] width 8 height 8
click at [411, 281] on div at bounding box center [414, 336] width 12 height 19
click at [587, 7] on button "End Class" at bounding box center [592, 10] width 38 height 12
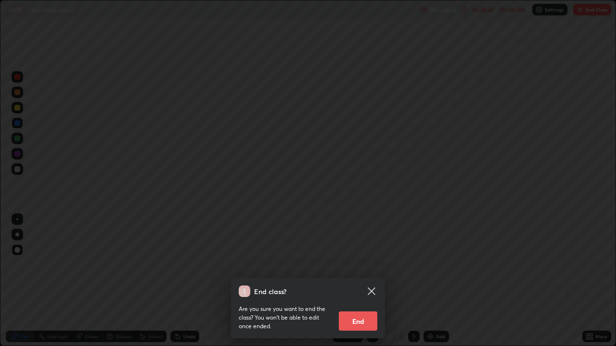
click at [360, 281] on button "End" at bounding box center [358, 321] width 38 height 19
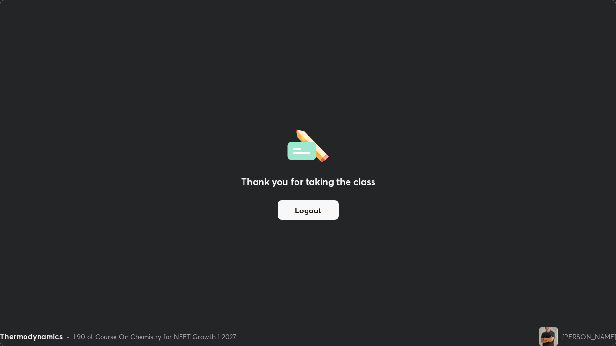
click at [320, 212] on button "Logout" at bounding box center [308, 210] width 61 height 19
